Goal: Entertainment & Leisure: Browse casually

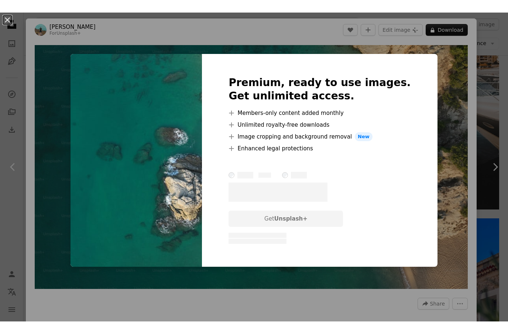
scroll to position [0, 257]
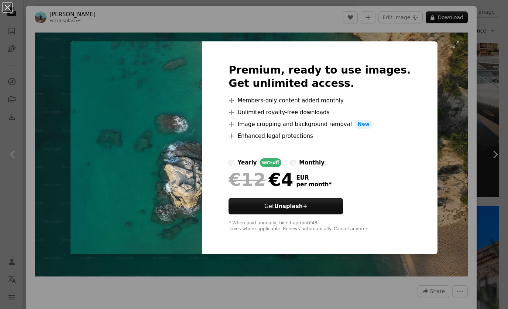
click at [432, 68] on div "An X shape Premium, ready to use images. Get unlimited access. A plus sign Memb…" at bounding box center [254, 154] width 508 height 309
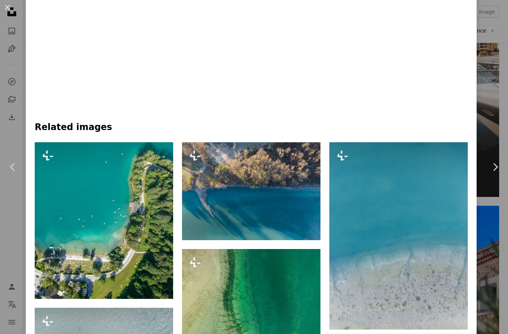
scroll to position [471, 0]
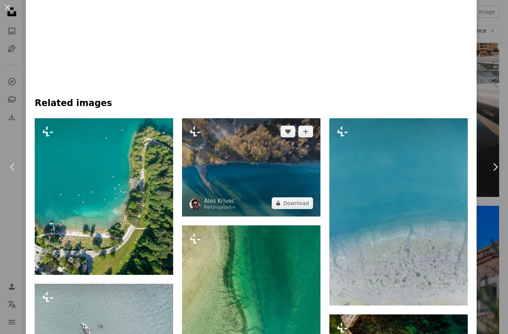
click at [271, 216] on img at bounding box center [251, 167] width 138 height 98
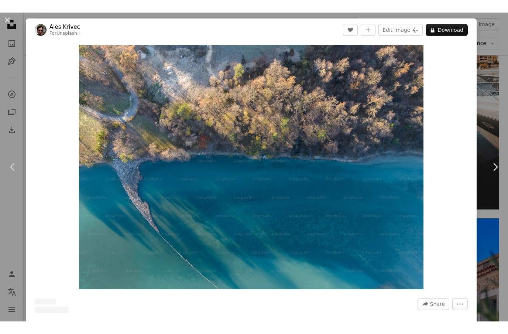
scroll to position [0, 105]
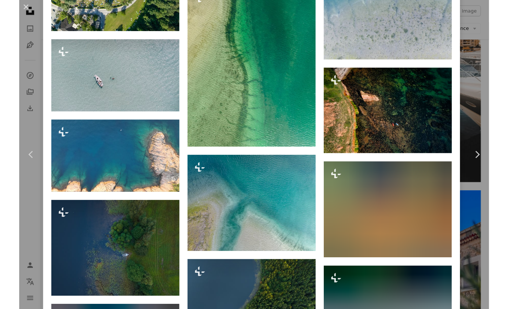
scroll to position [716, 0]
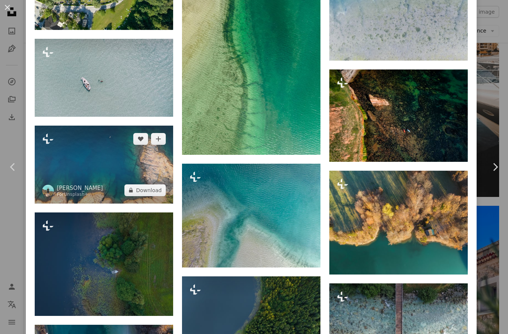
click at [129, 196] on img at bounding box center [104, 165] width 138 height 78
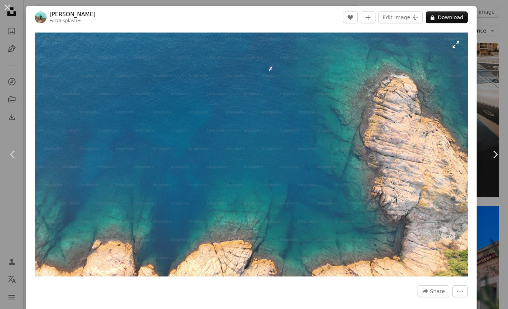
click at [462, 46] on img "Zoom in on this image" at bounding box center [251, 154] width 433 height 244
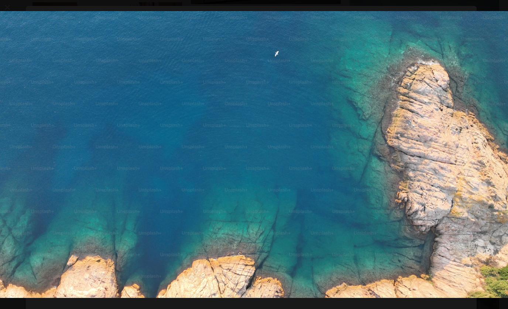
click at [492, 9] on button "Zoom out on this image" at bounding box center [254, 154] width 509 height 309
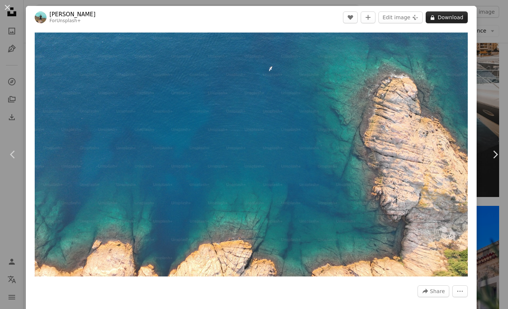
click at [460, 18] on button "A lock Download" at bounding box center [447, 17] width 42 height 12
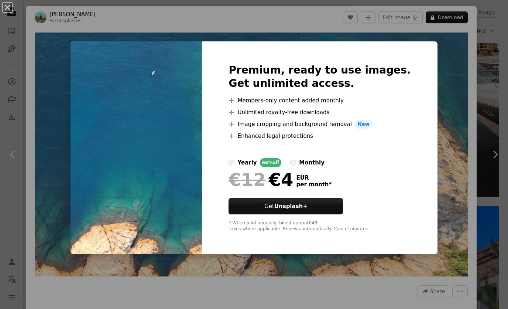
click at [312, 18] on div "An X shape Premium, ready to use images. Get unlimited access. A plus sign Memb…" at bounding box center [254, 154] width 508 height 309
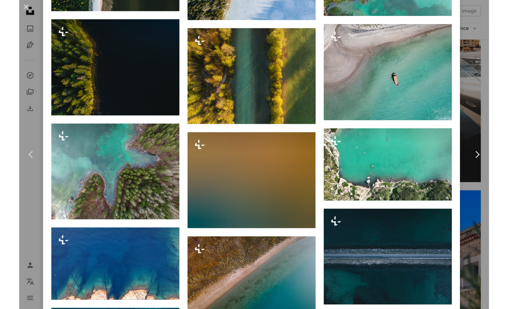
scroll to position [1306, 0]
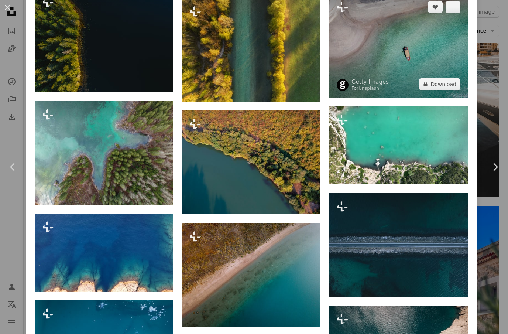
click at [426, 75] on img at bounding box center [398, 46] width 138 height 104
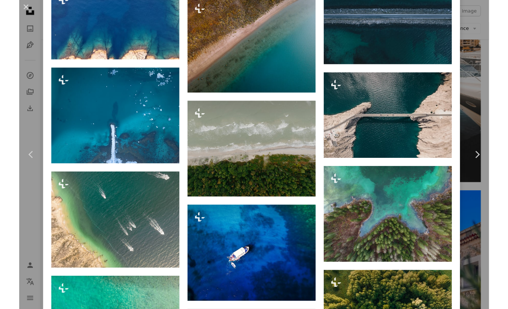
scroll to position [1543, 0]
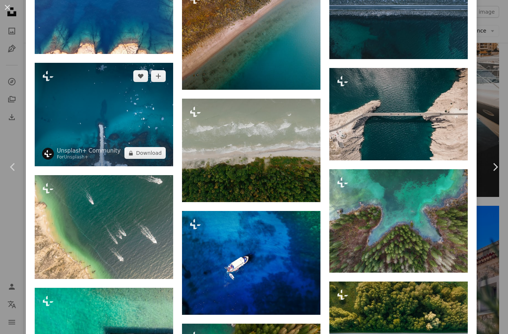
click at [157, 136] on img at bounding box center [104, 115] width 138 height 104
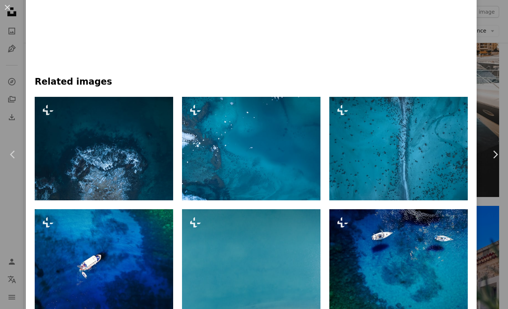
scroll to position [628, 0]
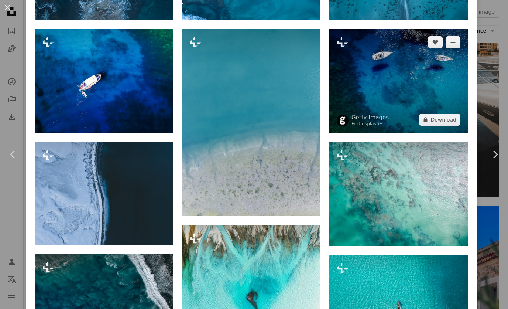
click at [387, 117] on img at bounding box center [398, 81] width 138 height 104
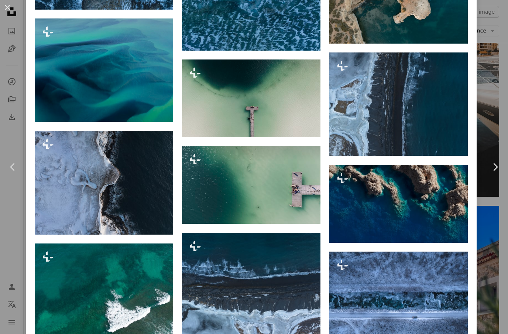
scroll to position [2167, 0]
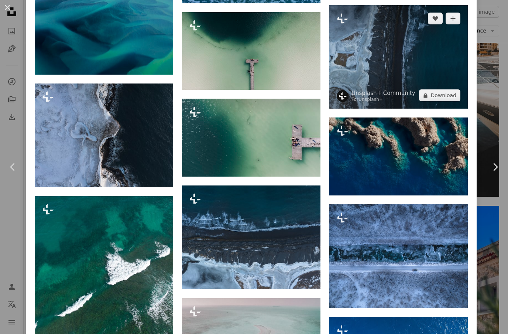
click at [369, 109] on img at bounding box center [398, 57] width 138 height 104
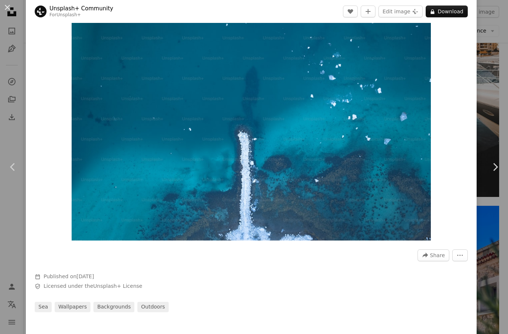
scroll to position [112, 0]
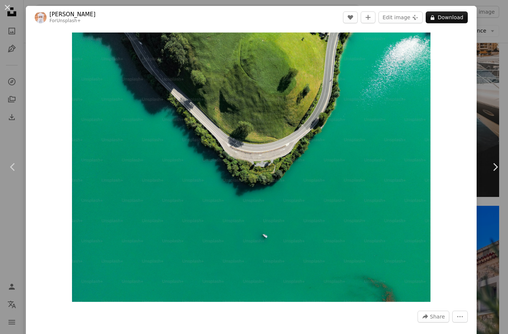
click at [10, 9] on button "An X shape" at bounding box center [7, 7] width 9 height 9
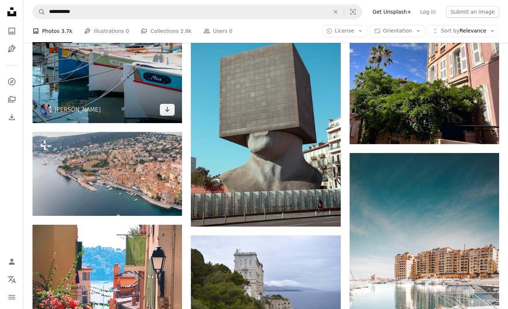
scroll to position [5872, 0]
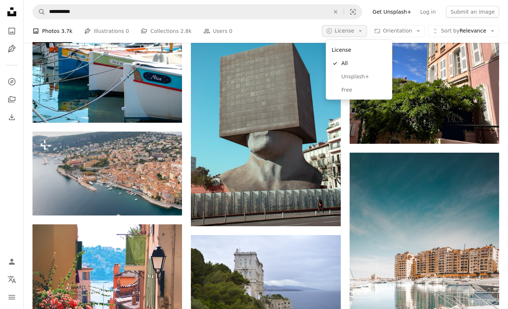
click at [361, 31] on icon "Arrow down" at bounding box center [360, 31] width 7 height 7
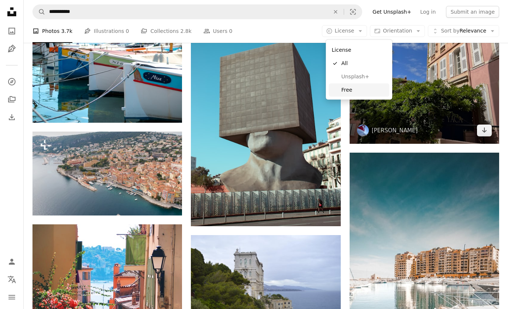
click at [363, 86] on span "Free" at bounding box center [364, 89] width 45 height 7
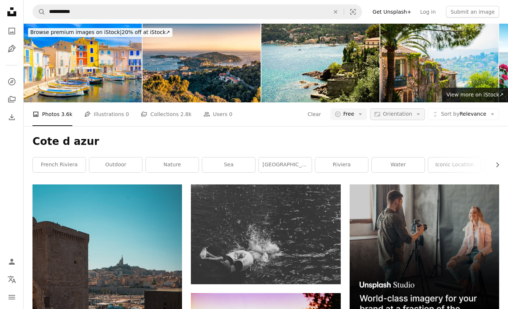
click at [397, 115] on span "Orientation" at bounding box center [397, 114] width 29 height 6
click at [404, 112] on span "Orientation" at bounding box center [397, 114] width 29 height 6
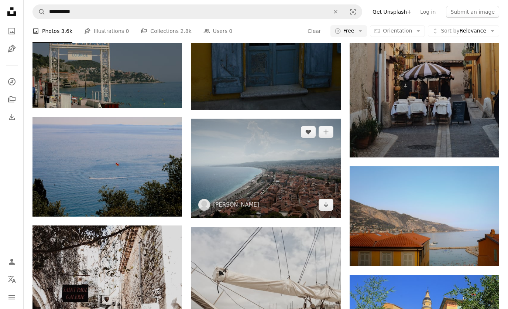
scroll to position [907, 0]
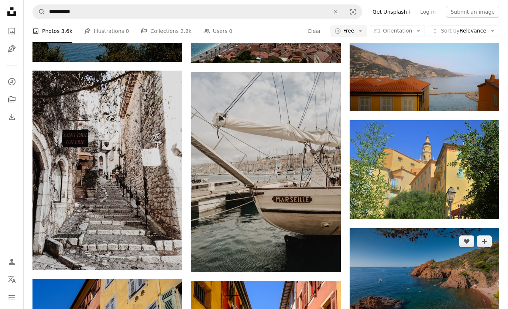
click at [397, 239] on img at bounding box center [425, 278] width 150 height 100
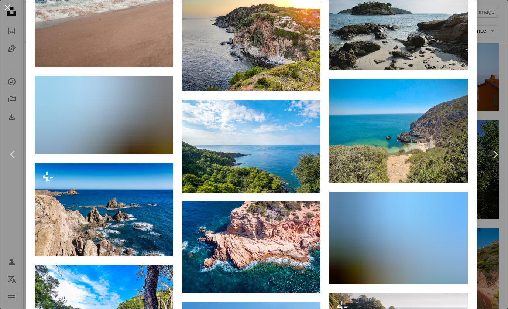
scroll to position [1096, 0]
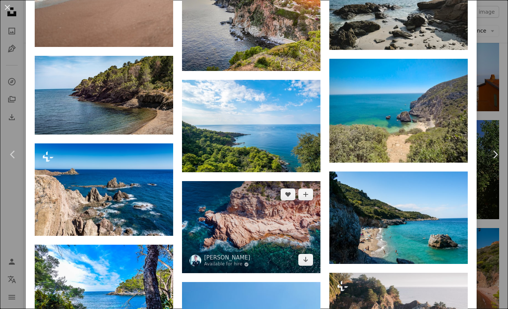
click at [271, 273] on img at bounding box center [251, 227] width 138 height 92
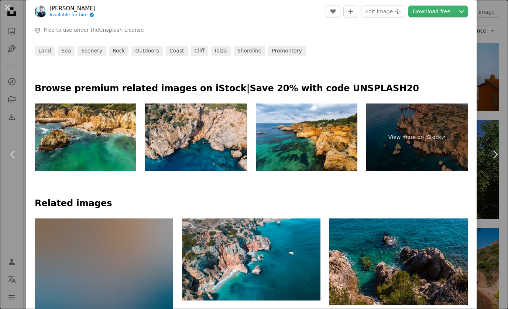
scroll to position [450, 0]
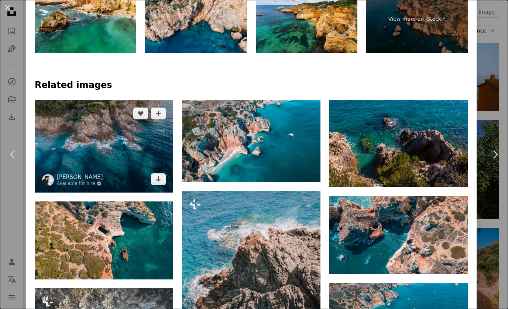
click at [153, 192] on img at bounding box center [104, 146] width 138 height 92
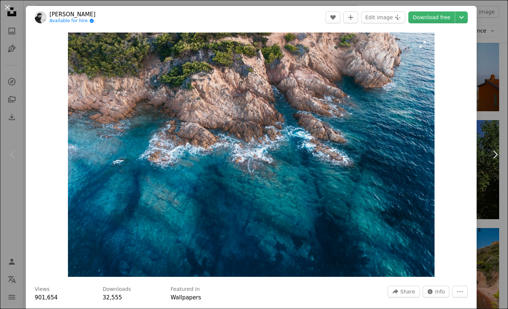
click at [371, 157] on img "Zoom in on this image" at bounding box center [251, 154] width 366 height 244
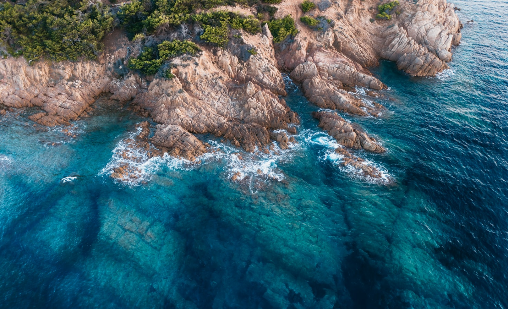
click at [275, 143] on img "Zoom out on this image" at bounding box center [254, 169] width 509 height 339
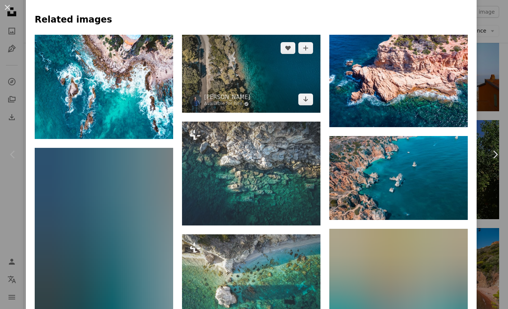
scroll to position [513, 0]
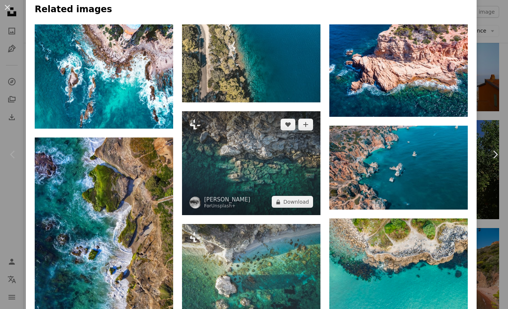
click at [256, 196] on img at bounding box center [251, 163] width 138 height 104
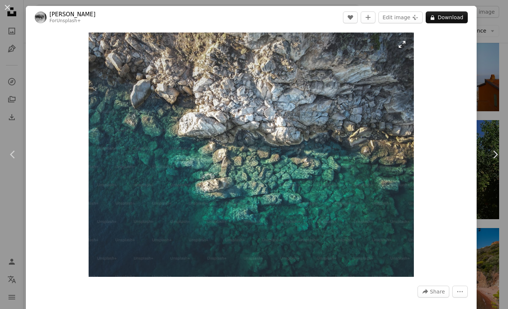
click at [202, 133] on img "Zoom in on this image" at bounding box center [251, 154] width 325 height 244
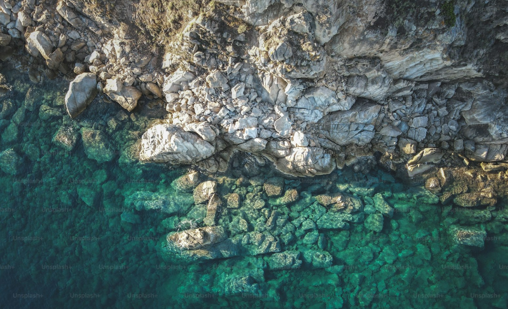
scroll to position [11, 0]
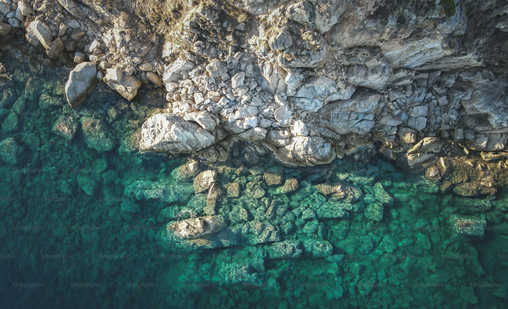
click at [185, 128] on img "Zoom out on this image" at bounding box center [254, 180] width 509 height 382
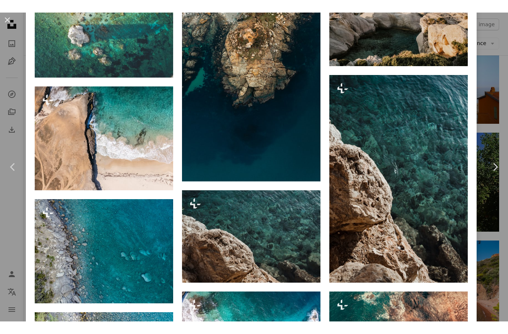
scroll to position [585, 0]
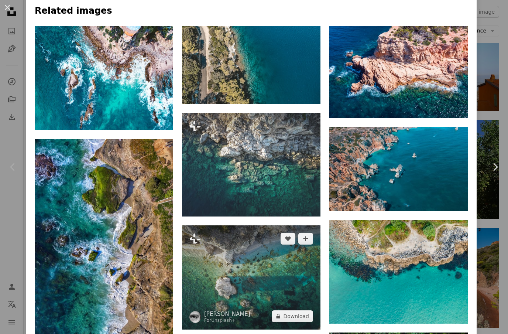
scroll to position [540, 0]
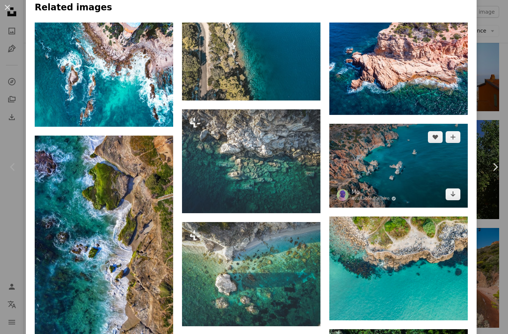
click at [394, 181] on img at bounding box center [398, 166] width 138 height 84
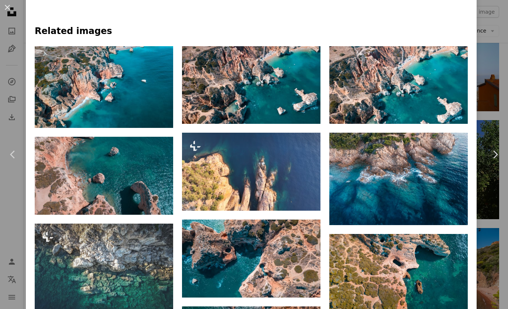
scroll to position [523, 0]
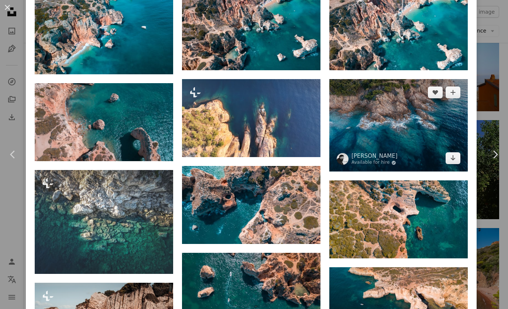
click at [405, 149] on img at bounding box center [398, 125] width 138 height 92
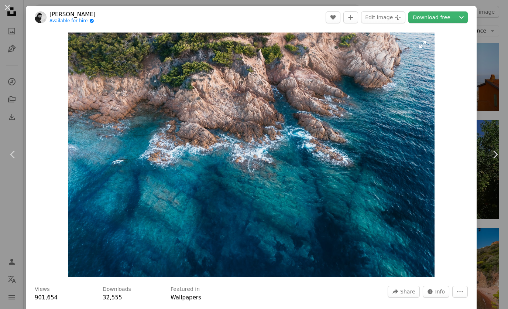
click at [300, 126] on img "Zoom in on this image" at bounding box center [251, 154] width 366 height 244
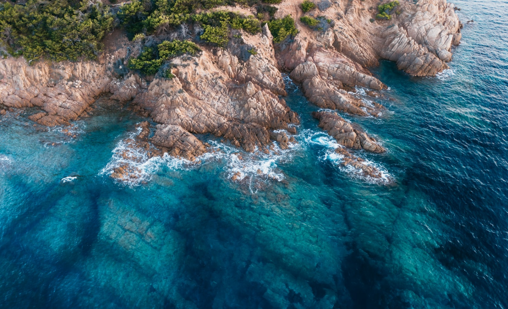
click at [334, 151] on img "Zoom out on this image" at bounding box center [254, 169] width 509 height 339
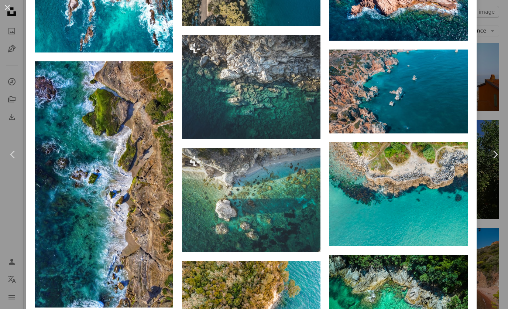
scroll to position [662, 0]
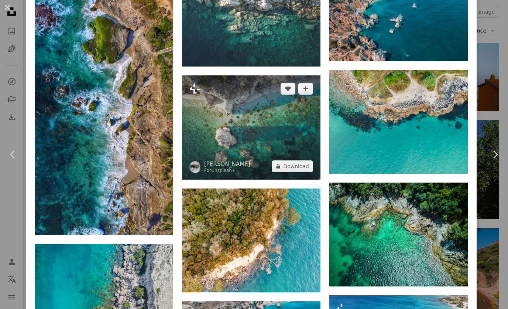
click at [281, 155] on img at bounding box center [251, 127] width 138 height 104
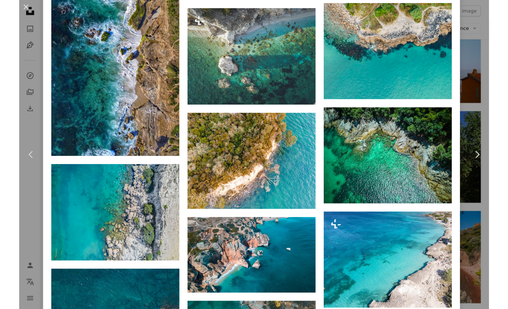
scroll to position [771, 0]
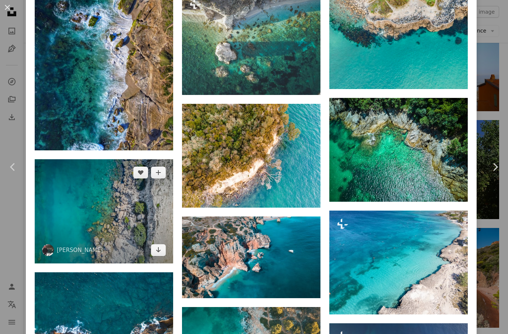
click at [122, 215] on img at bounding box center [104, 211] width 138 height 104
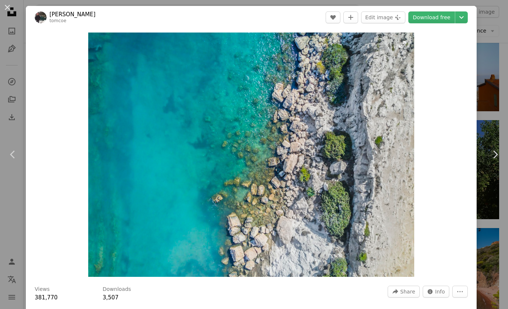
click at [214, 157] on img "Zoom in on this image" at bounding box center [251, 154] width 326 height 244
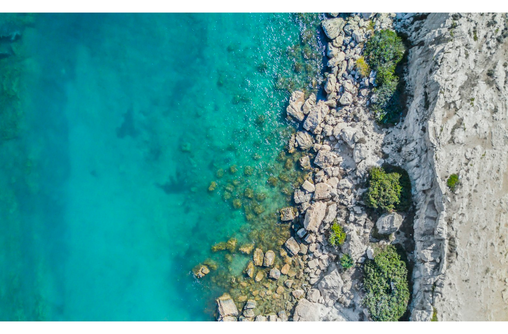
scroll to position [10, 0]
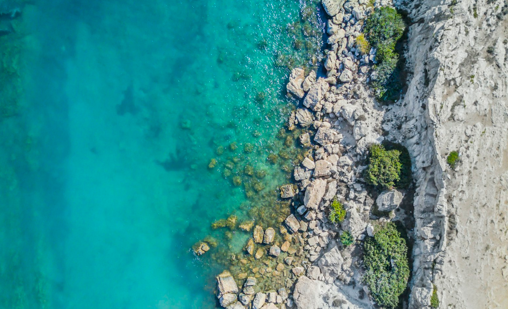
click at [202, 145] on img "Zoom out on this image" at bounding box center [254, 179] width 509 height 381
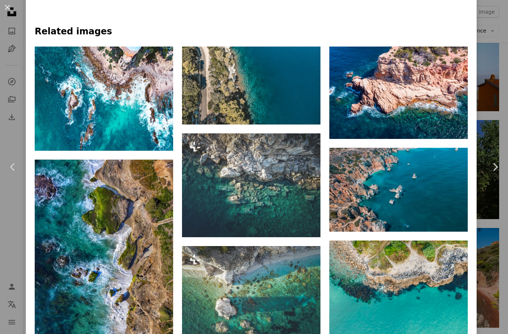
scroll to position [592, 0]
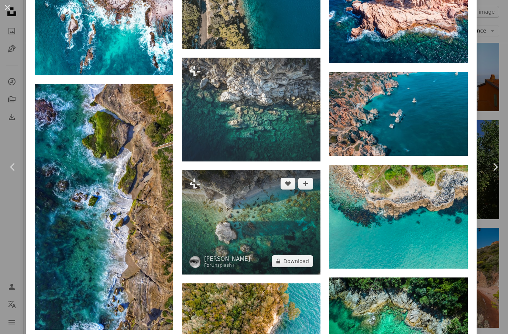
click at [284, 227] on img at bounding box center [251, 222] width 138 height 104
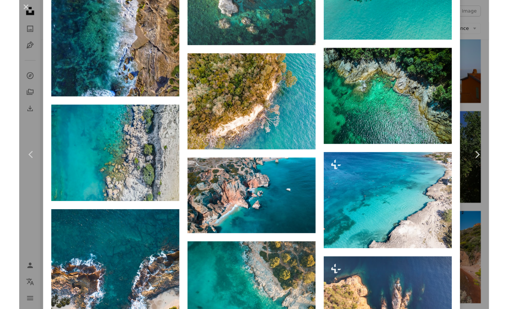
scroll to position [825, 0]
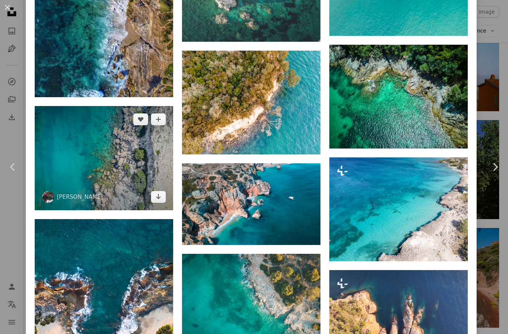
click at [108, 193] on img at bounding box center [104, 158] width 138 height 104
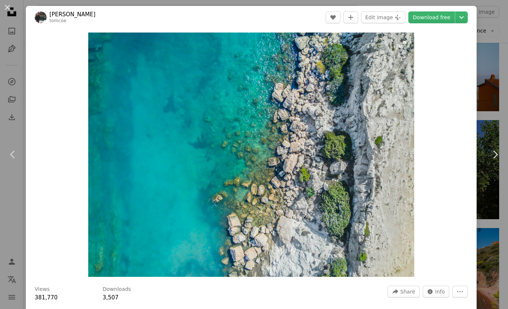
click at [192, 179] on img "Zoom in on this image" at bounding box center [251, 154] width 326 height 244
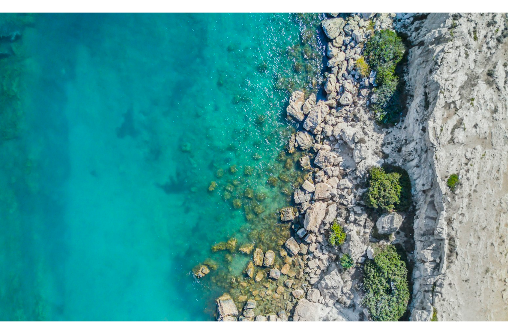
scroll to position [11, 0]
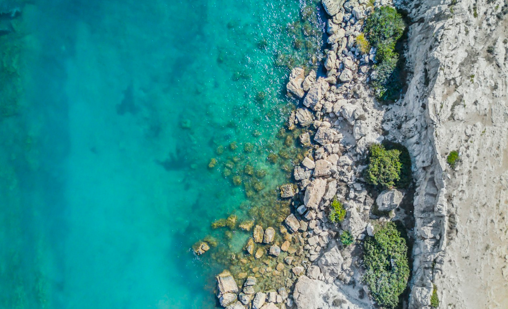
click at [192, 179] on img "Zoom out on this image" at bounding box center [254, 179] width 509 height 381
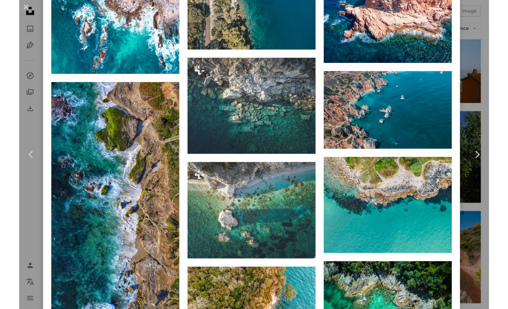
scroll to position [637, 0]
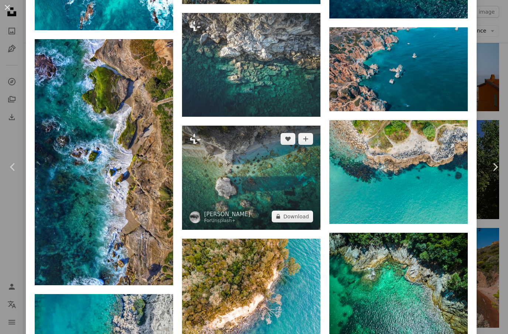
click at [262, 180] on img at bounding box center [251, 178] width 138 height 104
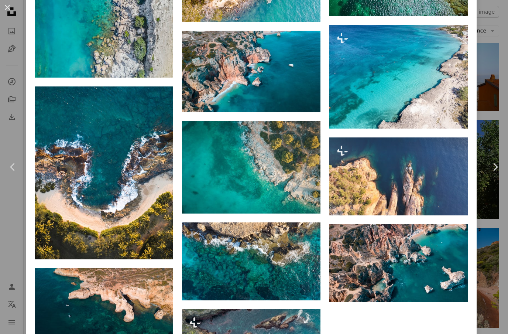
scroll to position [970, 0]
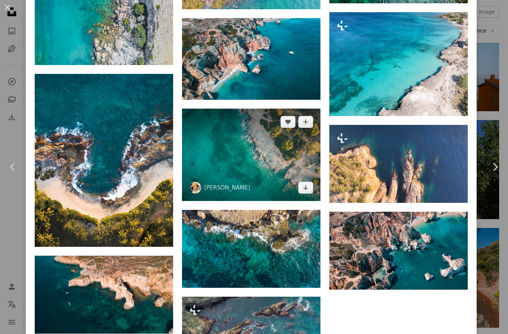
click at [246, 177] on img at bounding box center [251, 155] width 138 height 92
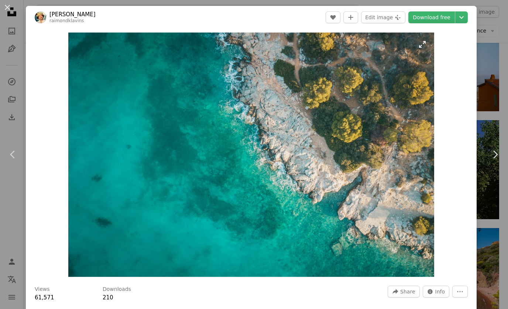
click at [246, 158] on img "Zoom in on this image" at bounding box center [251, 154] width 366 height 244
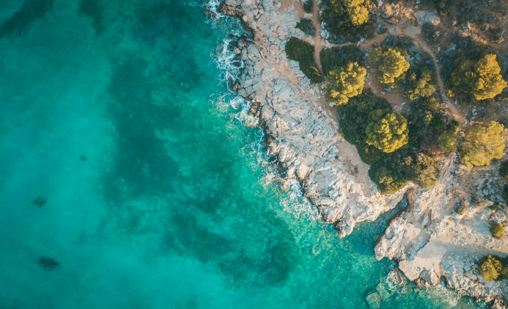
click at [118, 79] on img "Zoom out on this image" at bounding box center [254, 169] width 509 height 339
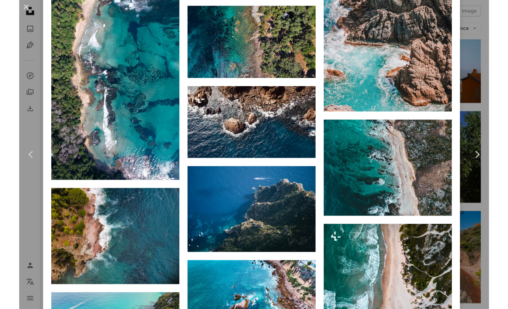
scroll to position [1689, 0]
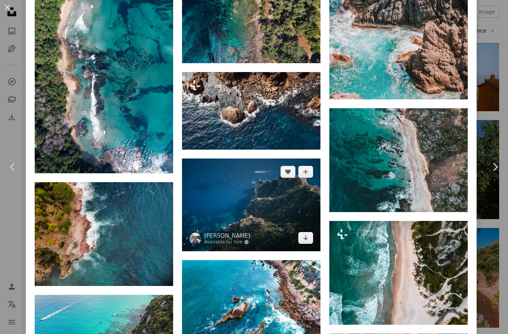
click at [271, 225] on img at bounding box center [251, 204] width 138 height 93
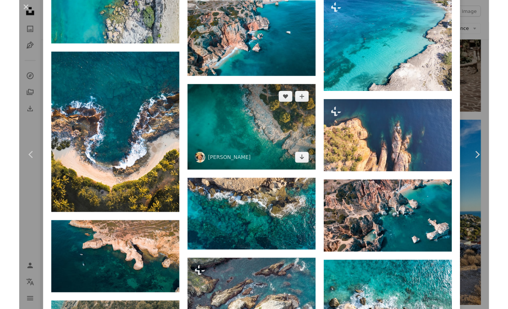
scroll to position [990, 0]
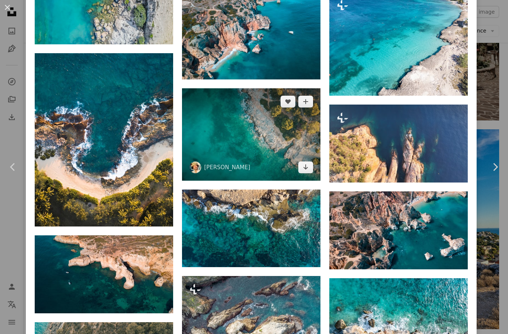
click at [227, 133] on img at bounding box center [251, 134] width 138 height 92
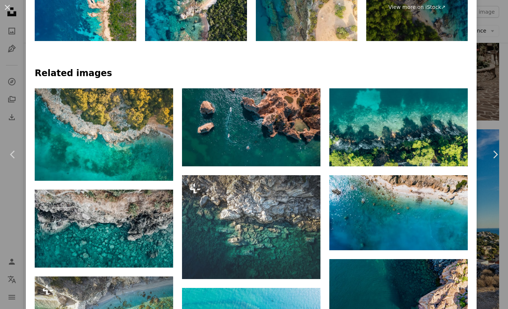
scroll to position [471, 0]
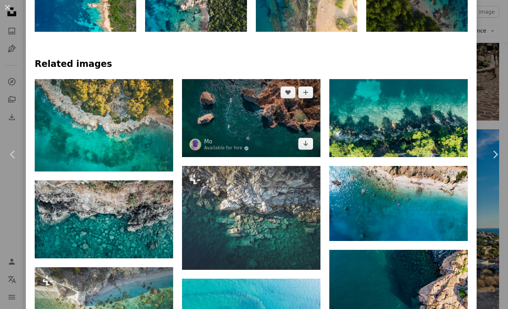
click at [247, 157] on img at bounding box center [251, 118] width 138 height 78
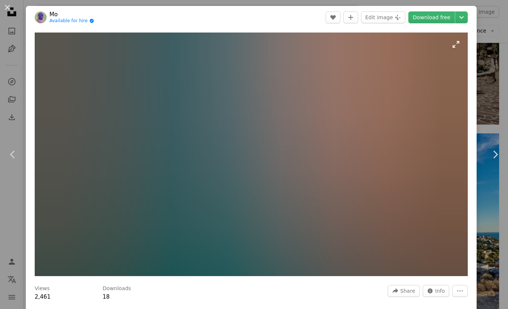
scroll to position [1343, 0]
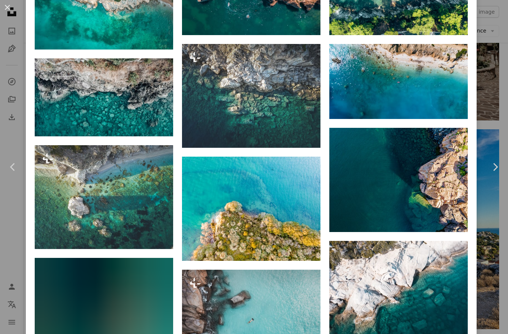
scroll to position [689, 0]
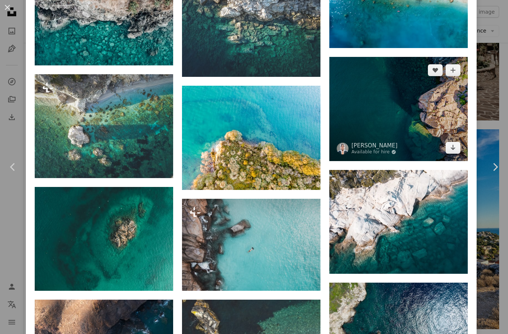
click at [415, 141] on img at bounding box center [398, 109] width 138 height 104
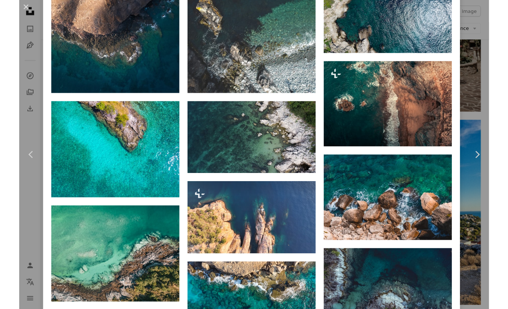
scroll to position [1007, 0]
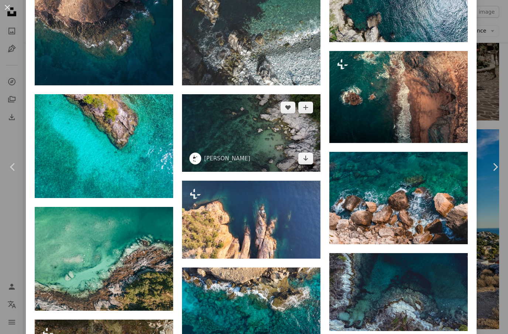
click at [258, 157] on img at bounding box center [251, 133] width 138 height 78
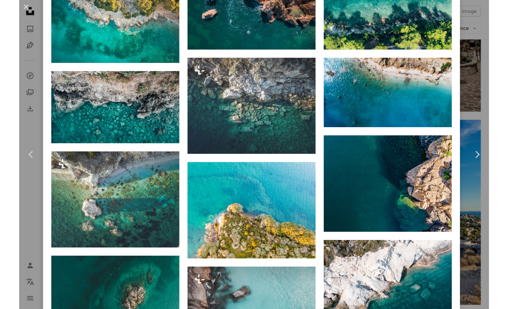
scroll to position [640, 0]
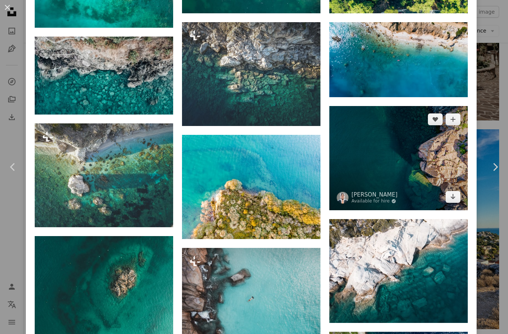
click at [384, 152] on img at bounding box center [398, 158] width 138 height 104
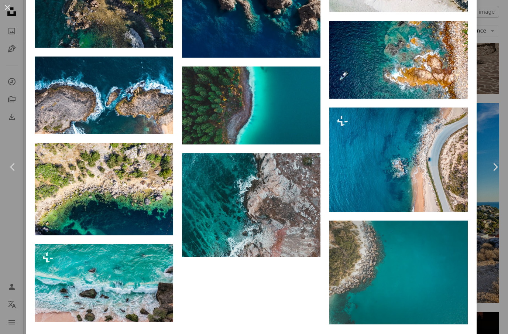
scroll to position [2803, 0]
